Goal: Task Accomplishment & Management: Manage account settings

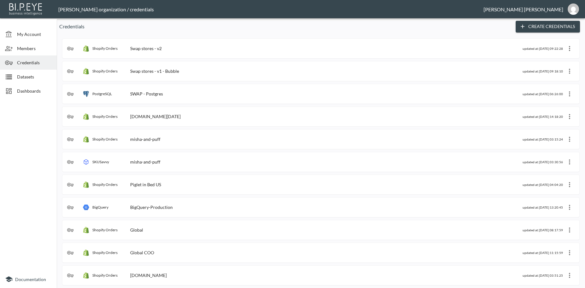
click at [145, 47] on div "Swap stores - v2" at bounding box center [146, 48] width 32 height 5
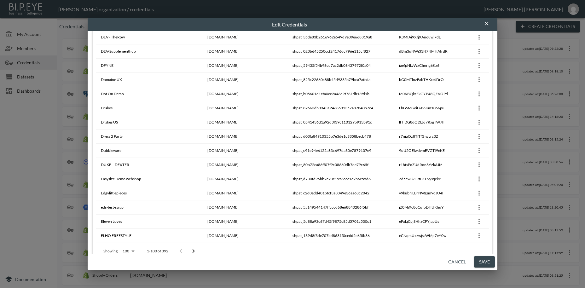
scroll to position [1301, 0]
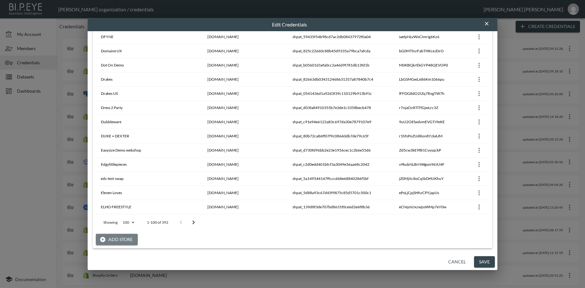
click at [125, 237] on button "Add Store" at bounding box center [117, 240] width 42 height 12
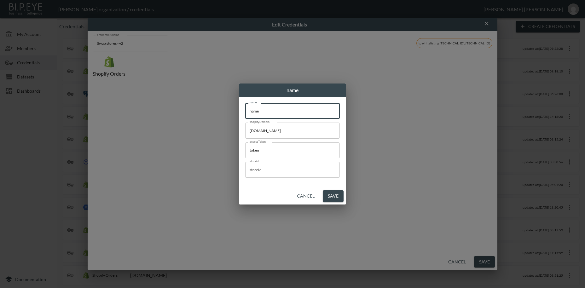
drag, startPoint x: 278, startPoint y: 114, endPoint x: 224, endPoint y: 112, distance: 53.9
click at [245, 112] on input "name" at bounding box center [292, 111] width 95 height 16
paste input "The Real [PERSON_NAME]"
type input "The Real [PERSON_NAME]"
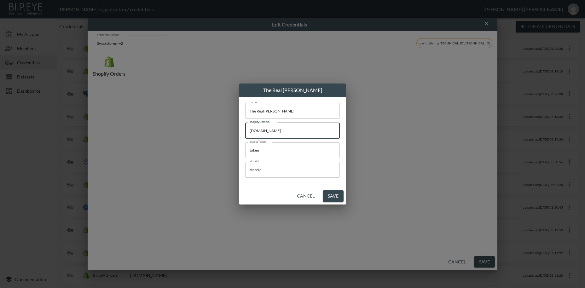
drag, startPoint x: 291, startPoint y: 130, endPoint x: 214, endPoint y: 128, distance: 77.6
click at [245, 128] on input "[DOMAIN_NAME]" at bounding box center [292, 131] width 95 height 16
paste input "therealmccoys-articulat"
type input "[DOMAIN_NAME]"
drag, startPoint x: 256, startPoint y: 148, endPoint x: 234, endPoint y: 146, distance: 22.1
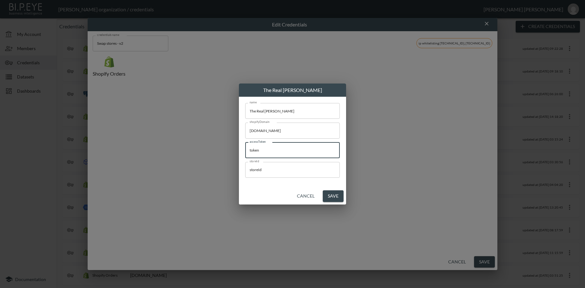
click at [245, 146] on input "token" at bounding box center [292, 150] width 95 height 16
paste input "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"
type input "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"
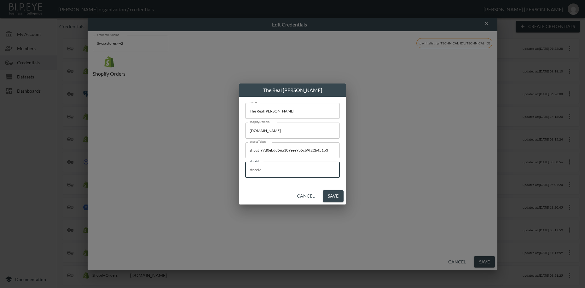
drag, startPoint x: 268, startPoint y: 171, endPoint x: 225, endPoint y: 165, distance: 43.6
click at [245, 165] on input "storeId" at bounding box center [292, 170] width 95 height 16
paste input "XdjDrrtnJD9pmnLDaBsc"
type input "XdjDrrtnJD9pmnLDaBsc"
click at [330, 196] on button "Save" at bounding box center [333, 196] width 21 height 12
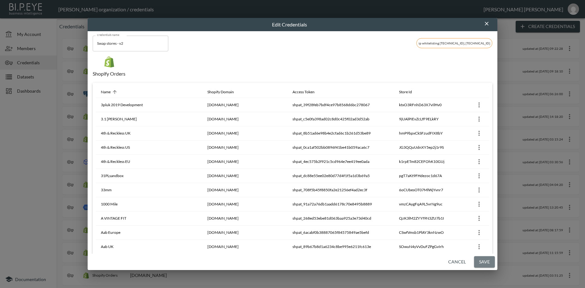
click at [487, 262] on button "Save" at bounding box center [484, 262] width 21 height 12
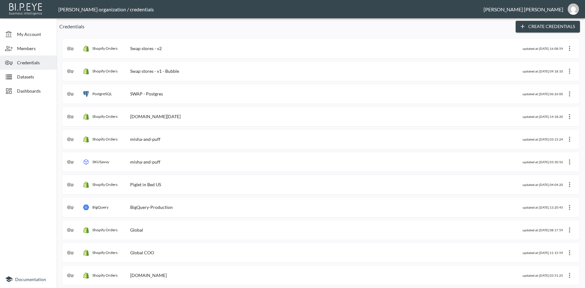
click at [30, 90] on span "Dashboards" at bounding box center [34, 91] width 35 height 7
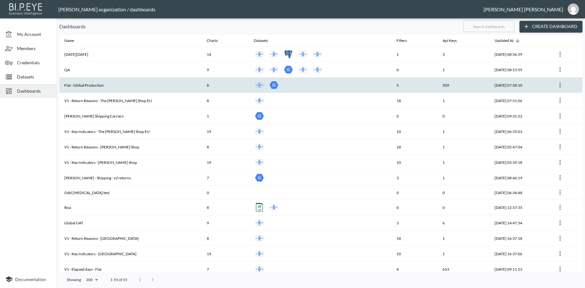
click at [76, 84] on th "Flat - Global Production" at bounding box center [130, 85] width 142 height 15
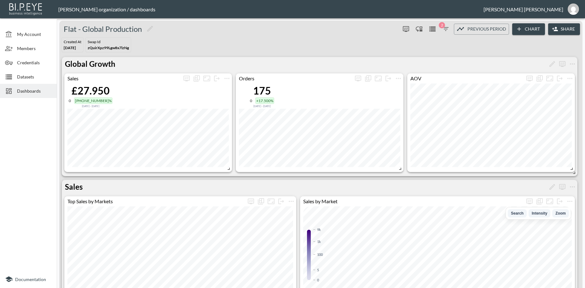
click at [567, 29] on button "Share" at bounding box center [564, 29] width 32 height 12
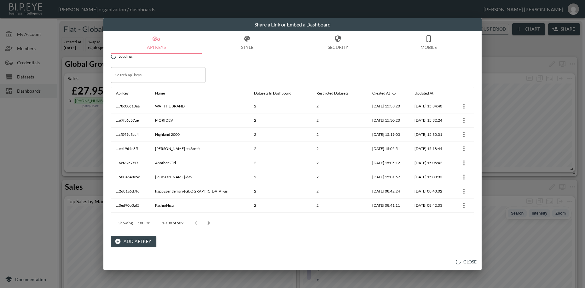
click at [136, 242] on button "Add API Key" at bounding box center [133, 242] width 45 height 12
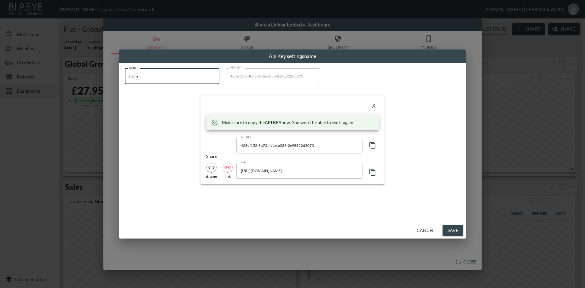
drag, startPoint x: 141, startPoint y: 76, endPoint x: 121, endPoint y: 72, distance: 20.2
click at [125, 72] on input "name" at bounding box center [172, 76] width 95 height 16
paste input "[PERSON_NAME]"
type input "[PERSON_NAME]"
click at [373, 146] on icon "button" at bounding box center [373, 146] width 8 height 8
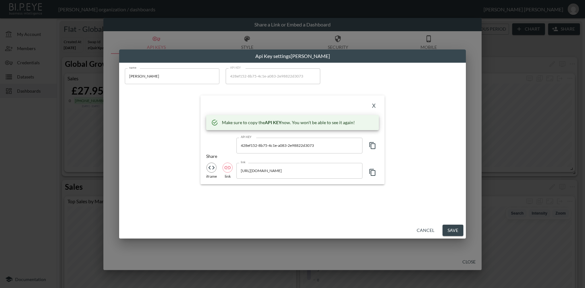
click at [376, 146] on icon "button" at bounding box center [373, 146] width 8 height 8
click at [375, 106] on button "X" at bounding box center [374, 106] width 10 height 10
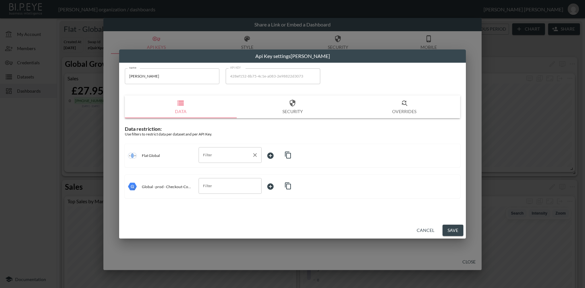
click at [210, 156] on input "Filter" at bounding box center [225, 155] width 48 height 10
click at [214, 171] on span "swapId" at bounding box center [230, 170] width 53 height 6
type input "swapId"
click at [276, 155] on body "BI.P.EYE, Interactive Analytics Dashboards - app [PERSON_NAME] organization / d…" at bounding box center [292, 144] width 585 height 288
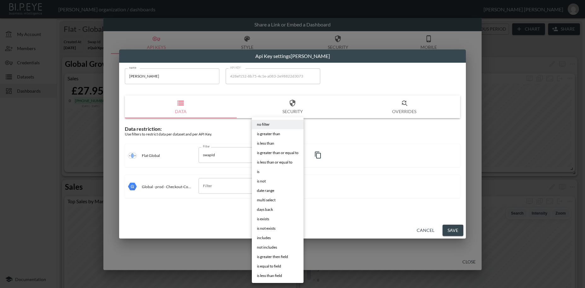
click at [266, 173] on li "is" at bounding box center [278, 171] width 52 height 9
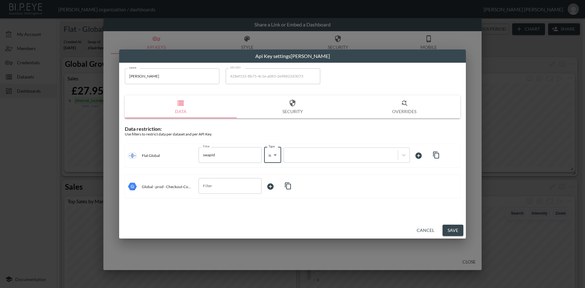
type input "is"
click at [297, 152] on div at bounding box center [341, 155] width 114 height 9
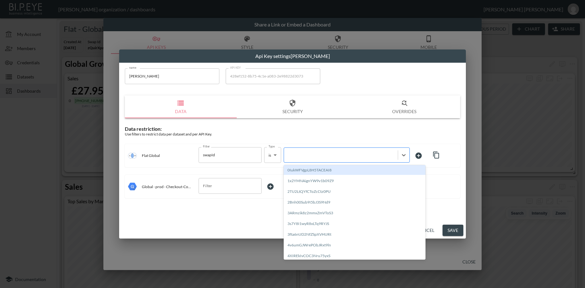
paste input "EeE0f2B9y8S26M0reDh3"
type input "EeE0f2B9y8S26M0reDh3"
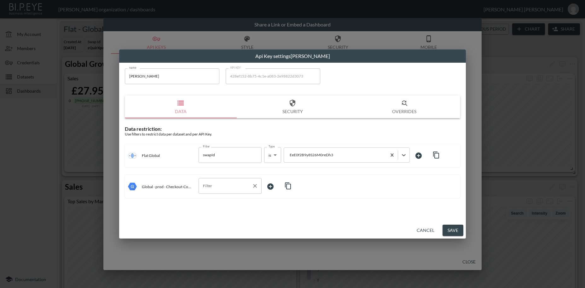
click at [223, 189] on input "Filter" at bounding box center [225, 186] width 48 height 10
drag, startPoint x: 208, startPoint y: 210, endPoint x: 228, endPoint y: 206, distance: 21.3
click at [208, 210] on span "storeId" at bounding box center [230, 211] width 53 height 6
type input "storeId"
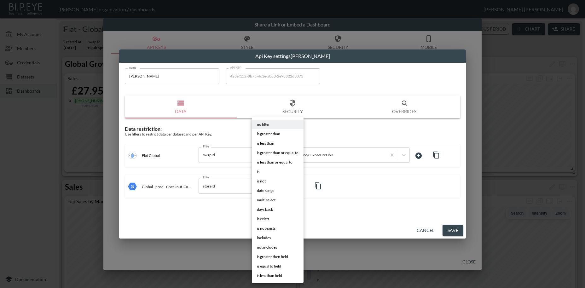
click at [270, 183] on body "BI.P.EYE, Interactive Analytics Dashboards - app [PERSON_NAME] organization / d…" at bounding box center [292, 144] width 585 height 288
click at [262, 175] on li "is" at bounding box center [278, 171] width 52 height 9
type input "is"
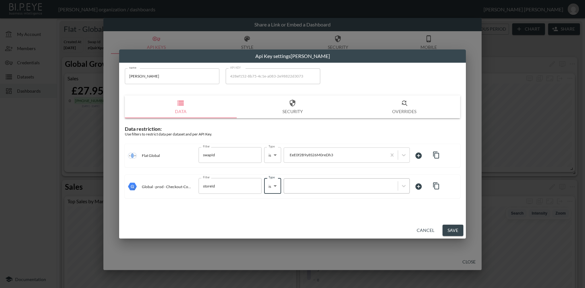
click at [297, 187] on div at bounding box center [340, 186] width 107 height 6
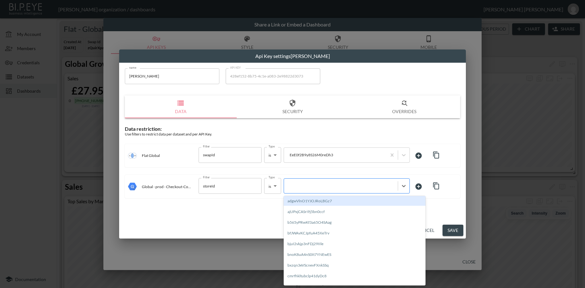
paste input "EeE0f2B9y8S26M0reDh3"
type input "EeE0f2B9y8S26M0reDh3"
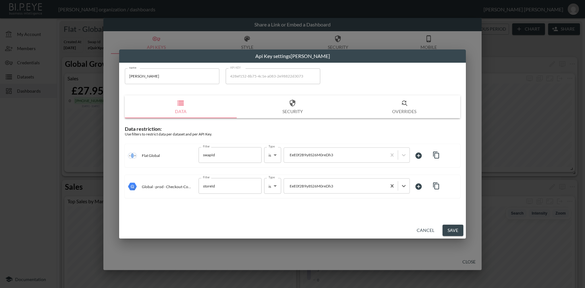
click at [451, 232] on button "Save" at bounding box center [452, 231] width 21 height 12
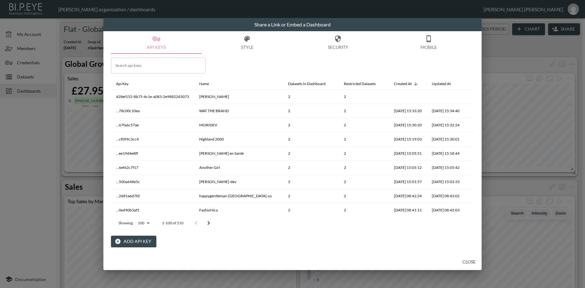
click at [148, 242] on button "Add API Key" at bounding box center [133, 242] width 45 height 12
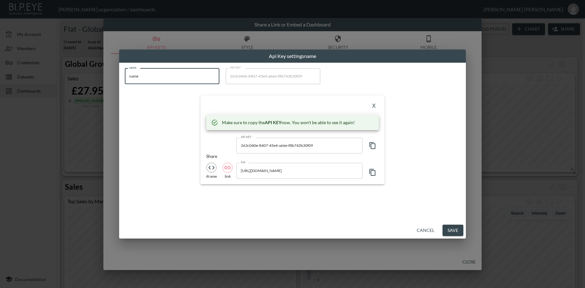
drag, startPoint x: 158, startPoint y: 78, endPoint x: 107, endPoint y: 76, distance: 50.8
click at [125, 72] on input "name" at bounding box center [172, 76] width 95 height 16
paste input "Rare London"
type input "Rare London"
click at [373, 147] on icon "button" at bounding box center [373, 146] width 8 height 8
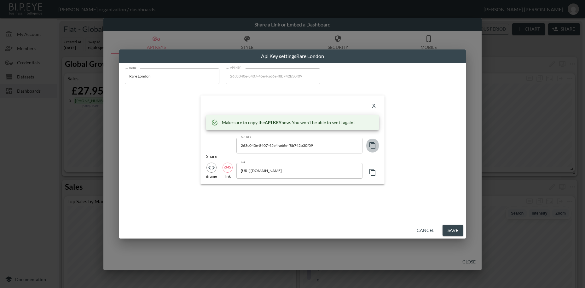
click at [373, 147] on icon "button" at bounding box center [373, 146] width 8 height 8
click at [375, 104] on button "X" at bounding box center [374, 106] width 10 height 10
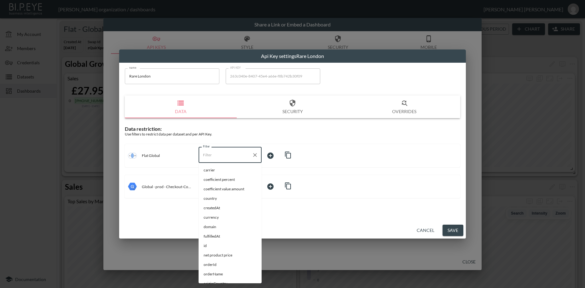
click at [215, 156] on input "Filter" at bounding box center [225, 155] width 48 height 10
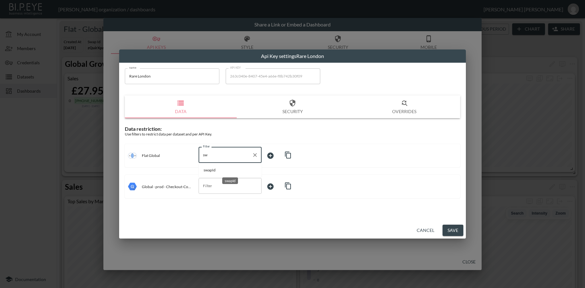
click at [216, 170] on span "swapId" at bounding box center [230, 170] width 53 height 6
type input "swapId"
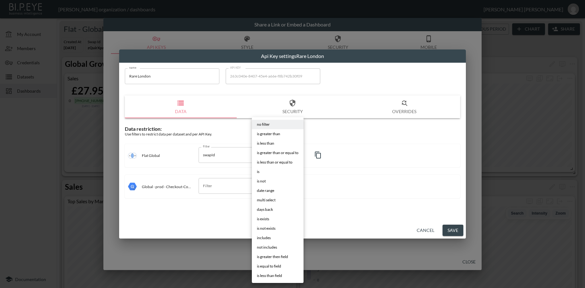
click at [268, 153] on body "BI.P.EYE, Interactive Analytics Dashboards - app [PERSON_NAME] organization / d…" at bounding box center [292, 144] width 585 height 288
click at [266, 171] on li "is" at bounding box center [278, 171] width 52 height 9
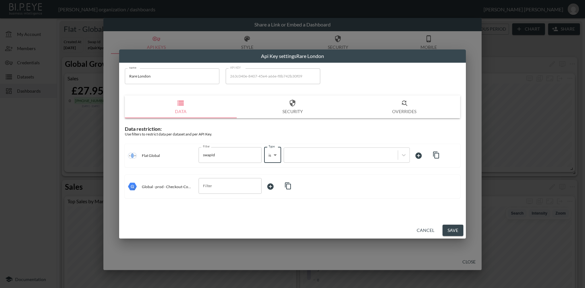
type input "is"
click at [305, 155] on div at bounding box center [340, 155] width 107 height 6
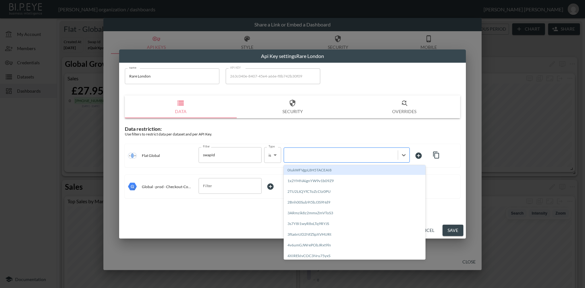
paste input "LlBEihoq0IPf2y79F2Dn"
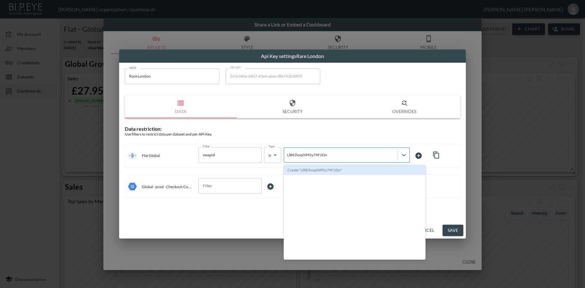
type input "LlBEihoq0IPf2y79F2Dn"
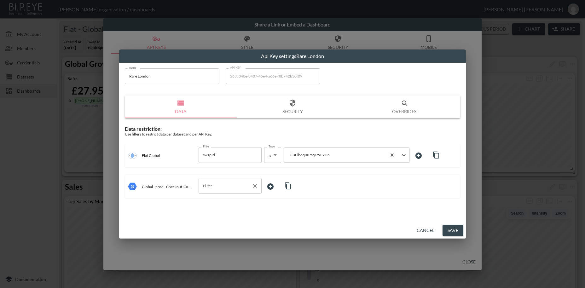
click at [212, 188] on input "Filter" at bounding box center [225, 186] width 48 height 10
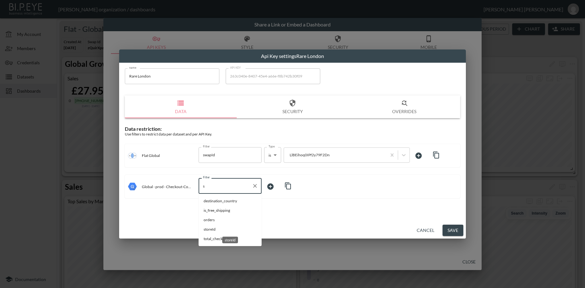
click at [212, 230] on span "storeId" at bounding box center [230, 230] width 53 height 6
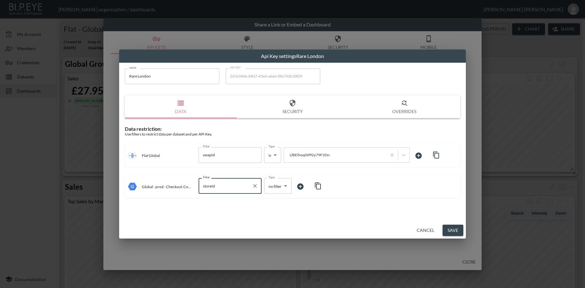
type input "storeId"
click at [271, 184] on body "BI.P.EYE, Interactive Analytics Dashboards - app [PERSON_NAME] organization / d…" at bounding box center [292, 144] width 585 height 288
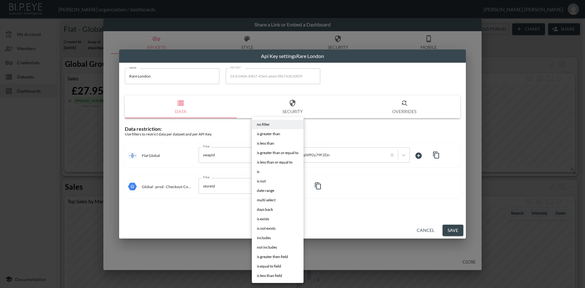
click at [262, 171] on li "is" at bounding box center [278, 171] width 52 height 9
type input "is"
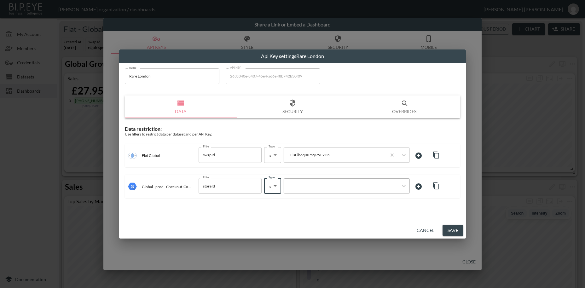
click at [307, 187] on div at bounding box center [340, 186] width 107 height 6
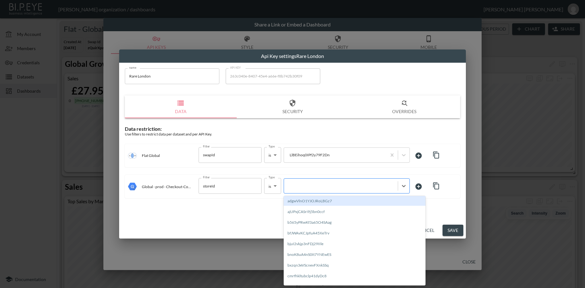
paste input "LlBEihoq0IPf2y79F2Dn"
type input "LlBEihoq0IPf2y79F2Dn"
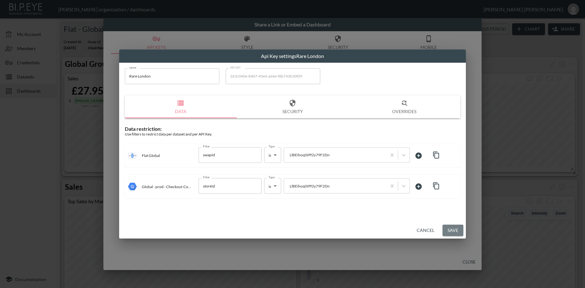
click at [448, 232] on button "Save" at bounding box center [452, 231] width 21 height 12
